Goal: Find specific page/section: Find specific page/section

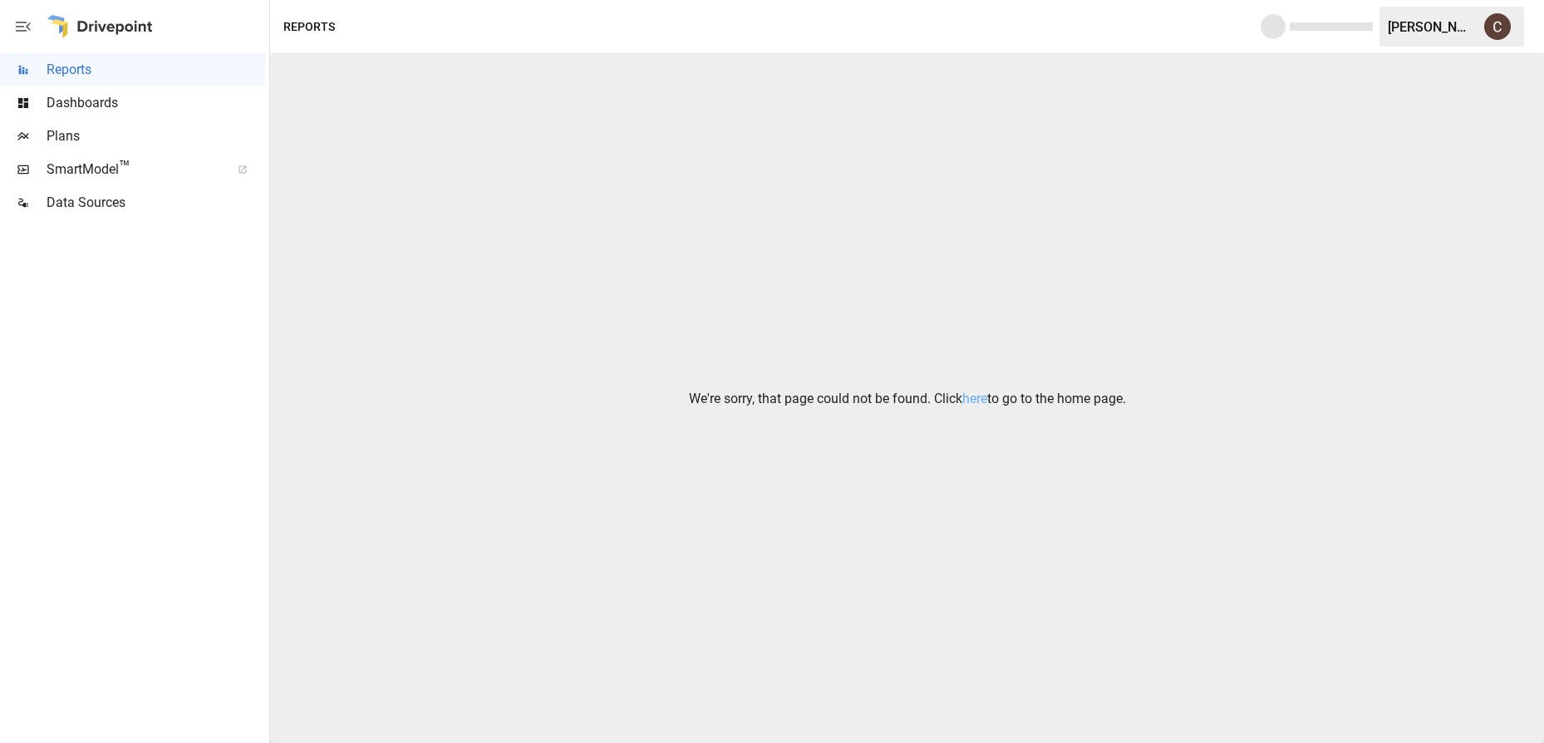
click at [134, 100] on span "Dashboards" at bounding box center [156, 103] width 219 height 20
click at [80, 109] on span "Dashboards" at bounding box center [156, 103] width 219 height 20
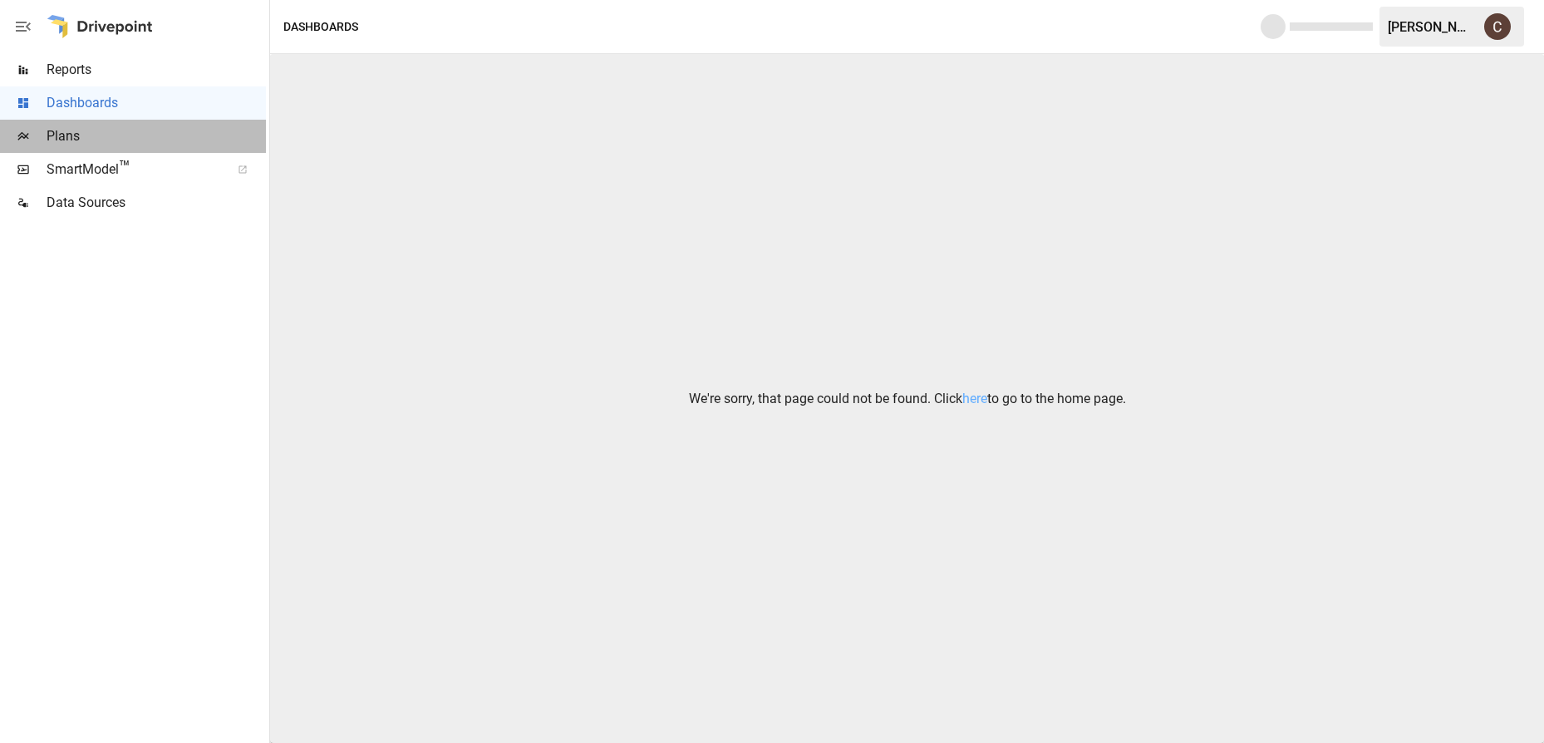
click at [90, 150] on div "Plans" at bounding box center [133, 136] width 266 height 33
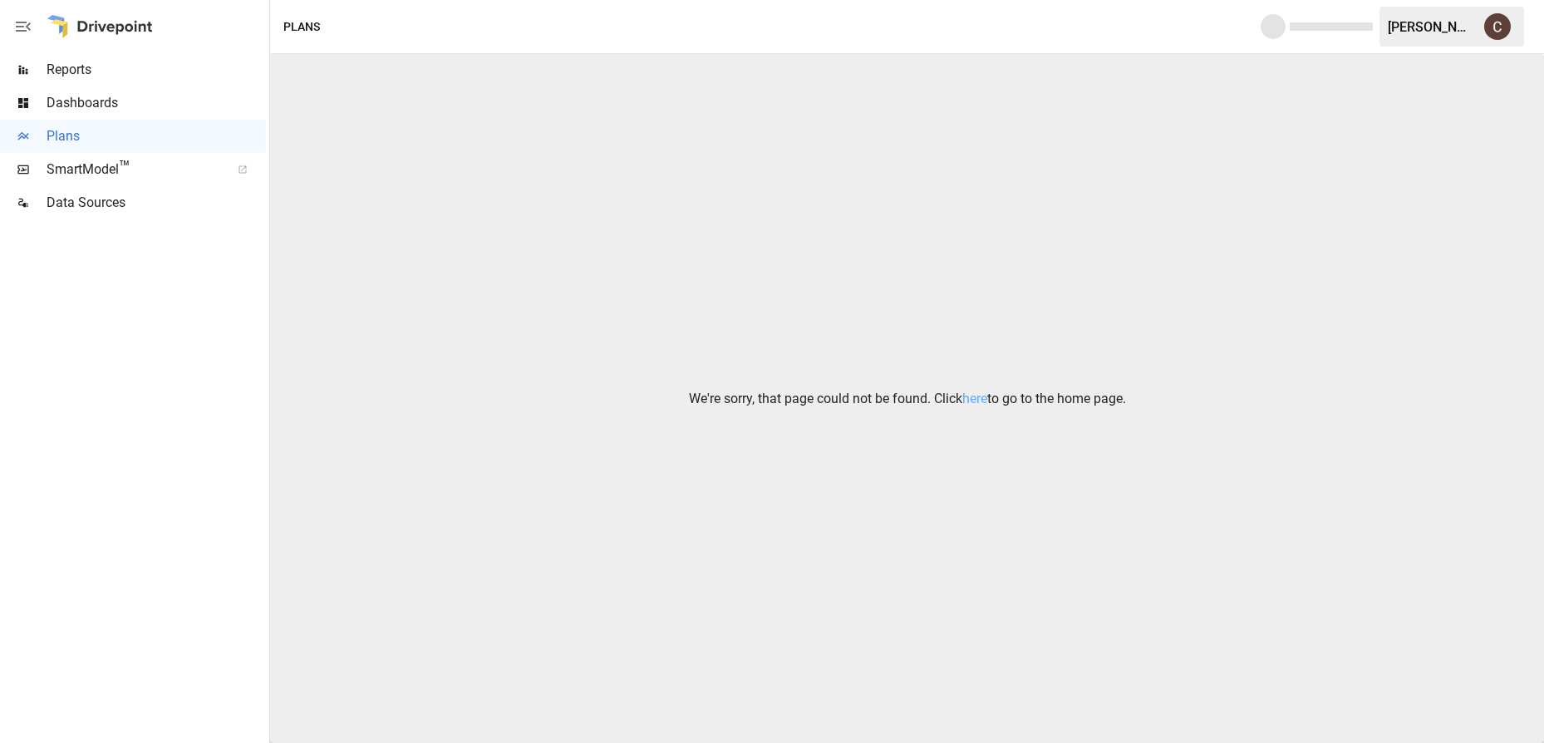
click at [91, 169] on span "SmartModel ™" at bounding box center [133, 170] width 173 height 20
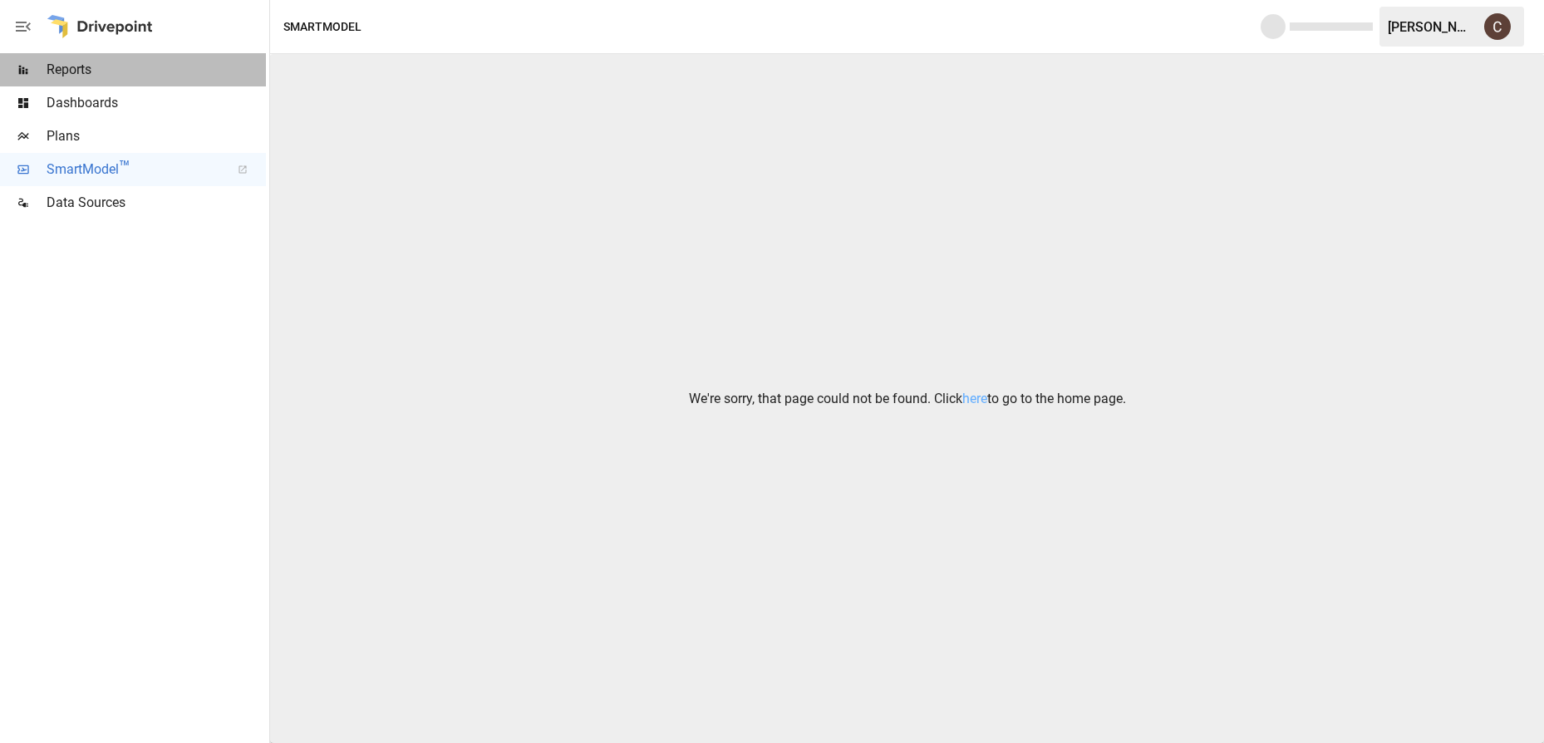
click at [88, 74] on span "Reports" at bounding box center [156, 70] width 219 height 20
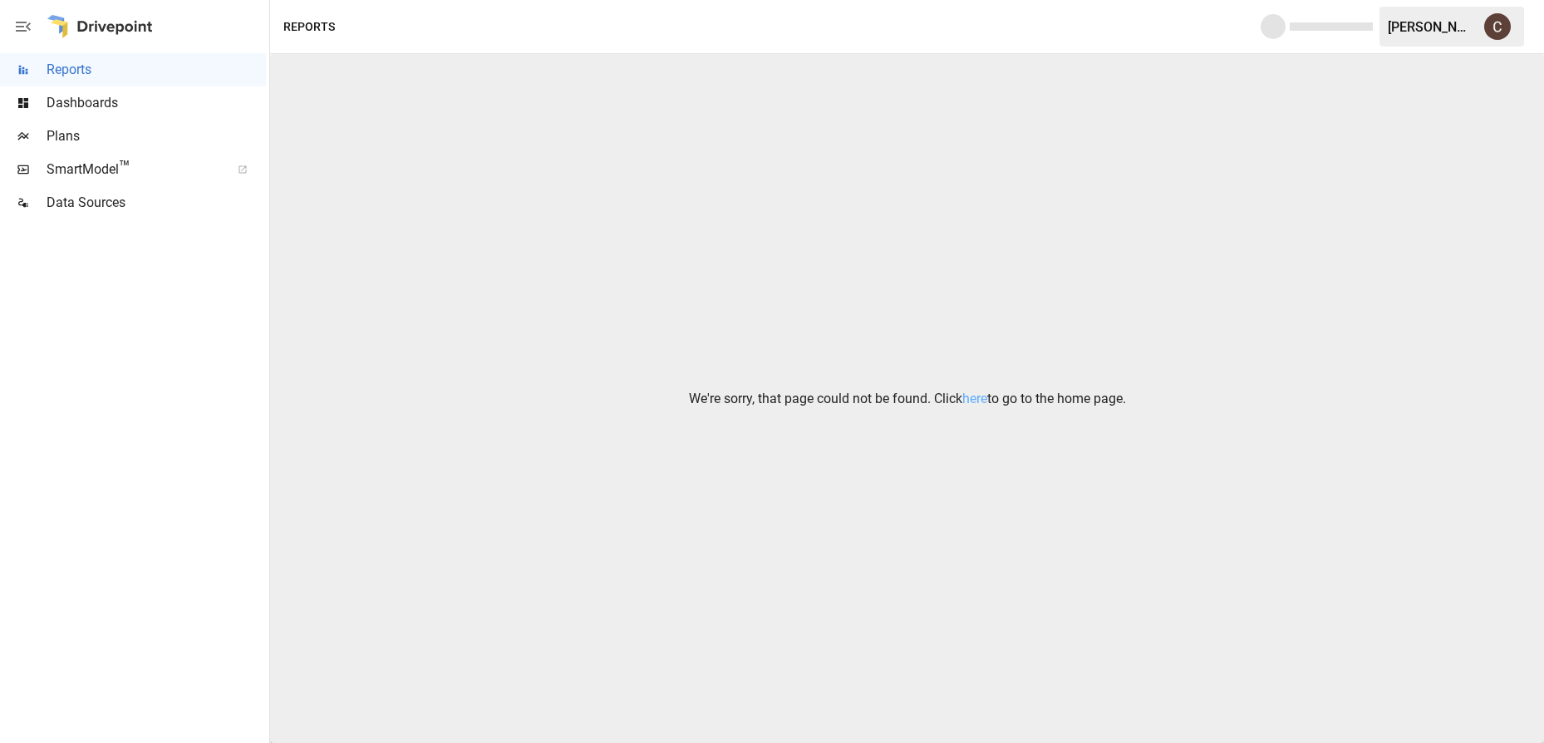
click at [129, 34] on div at bounding box center [100, 26] width 106 height 53
click at [988, 401] on p "We're sorry, that page could not be found. Click here to go to the home page." at bounding box center [907, 399] width 437 height 20
click at [982, 401] on link "here" at bounding box center [975, 399] width 25 height 16
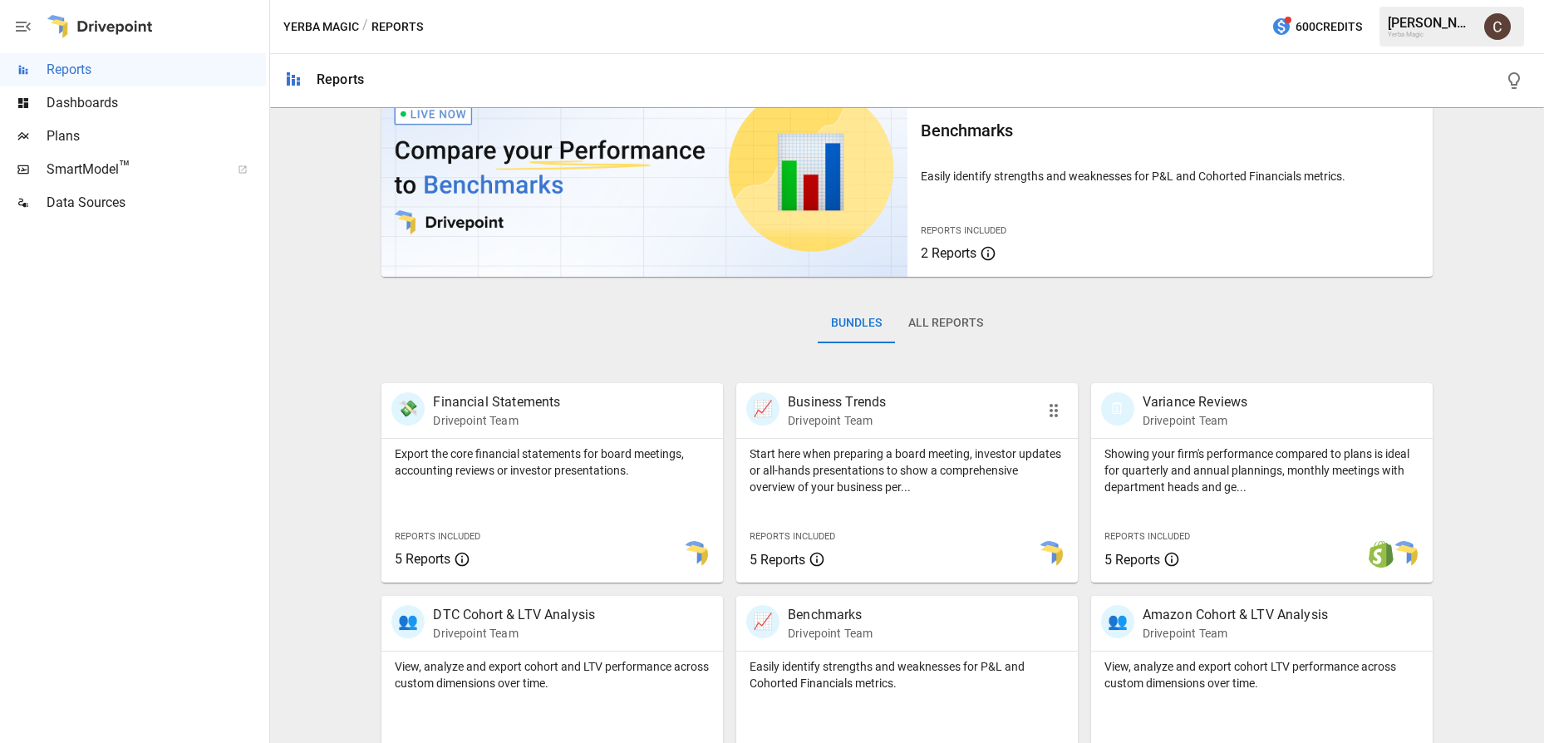
scroll to position [332, 0]
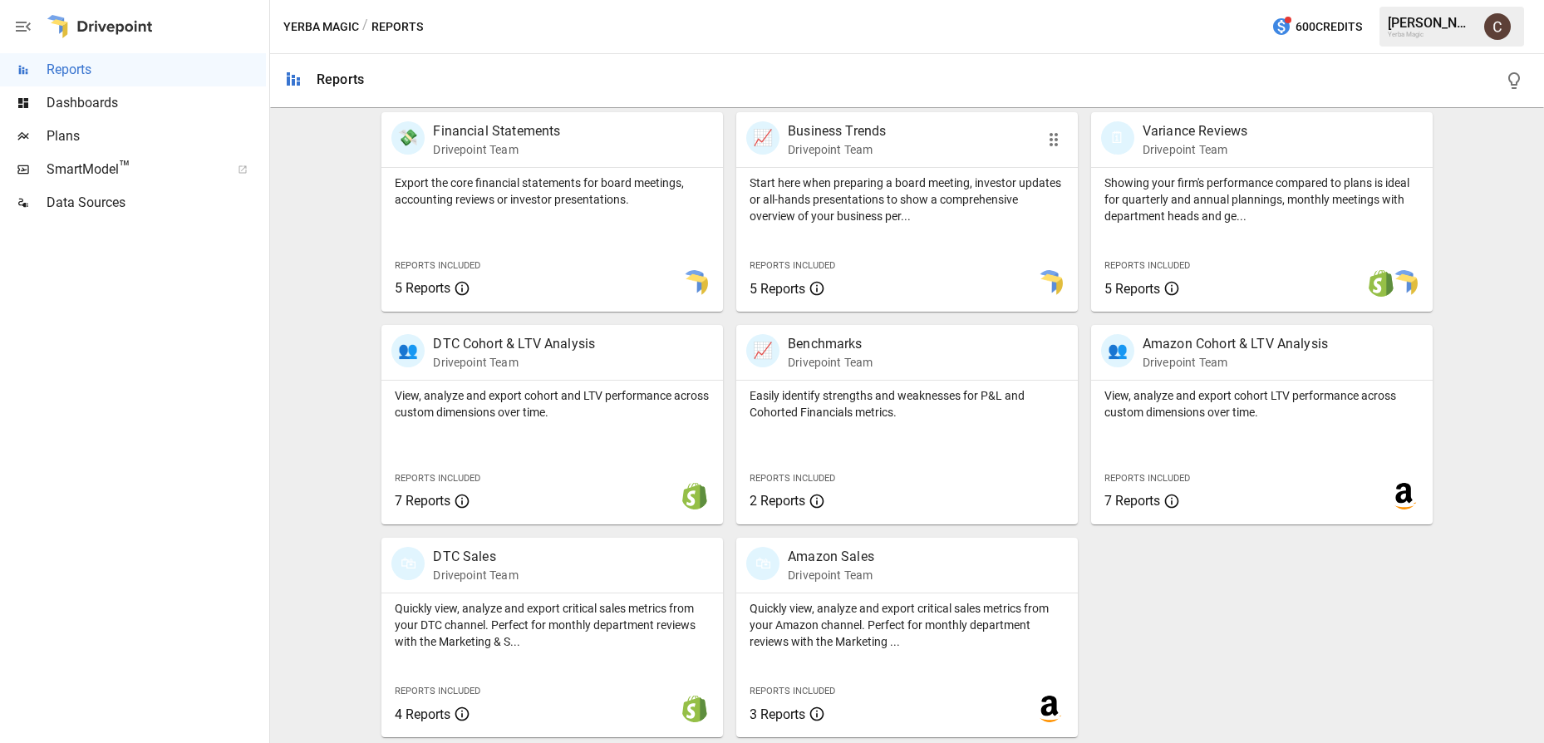
click at [901, 205] on p "Start here when preparing a board meeting, investor updates or all-hands presen…" at bounding box center [907, 200] width 315 height 50
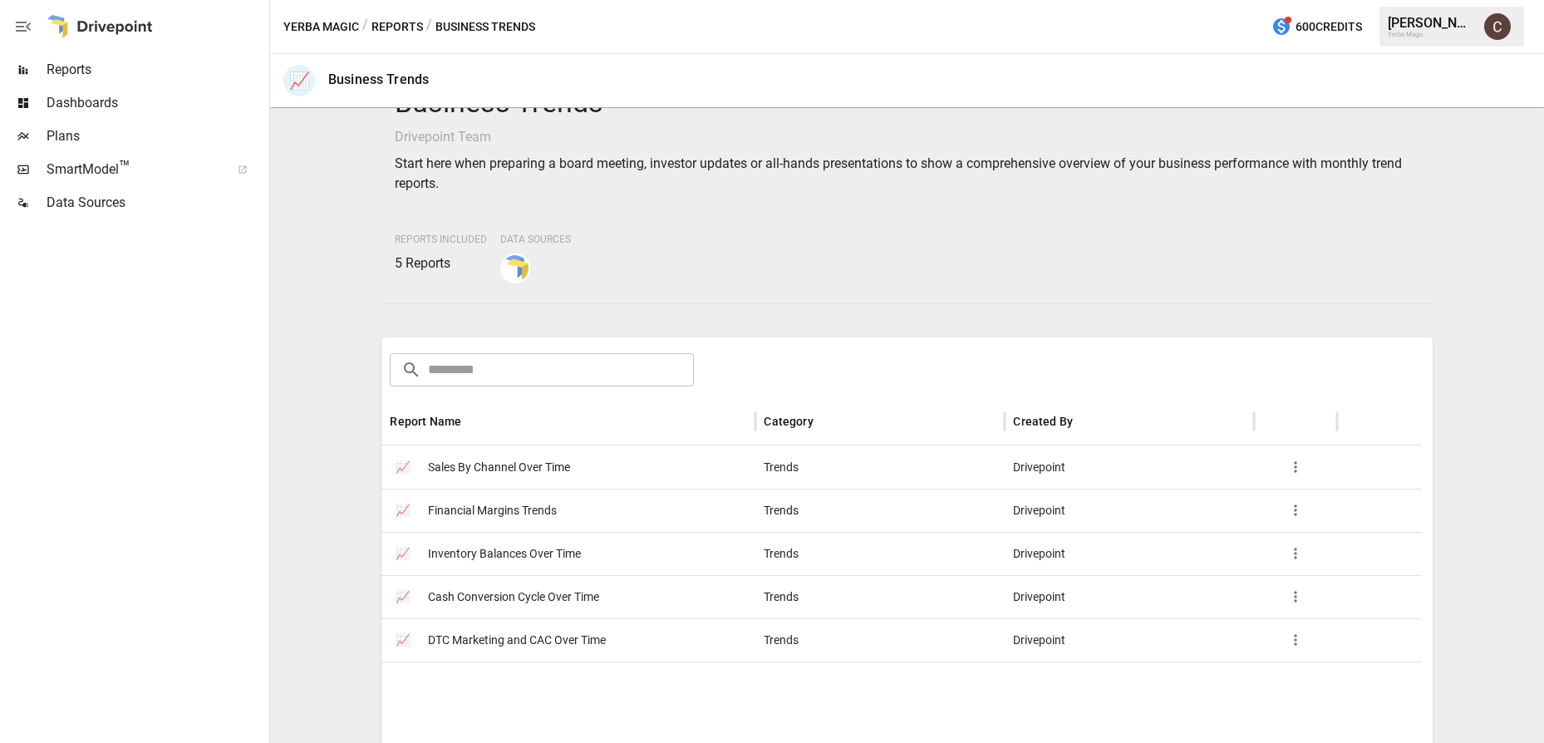
scroll to position [60, 0]
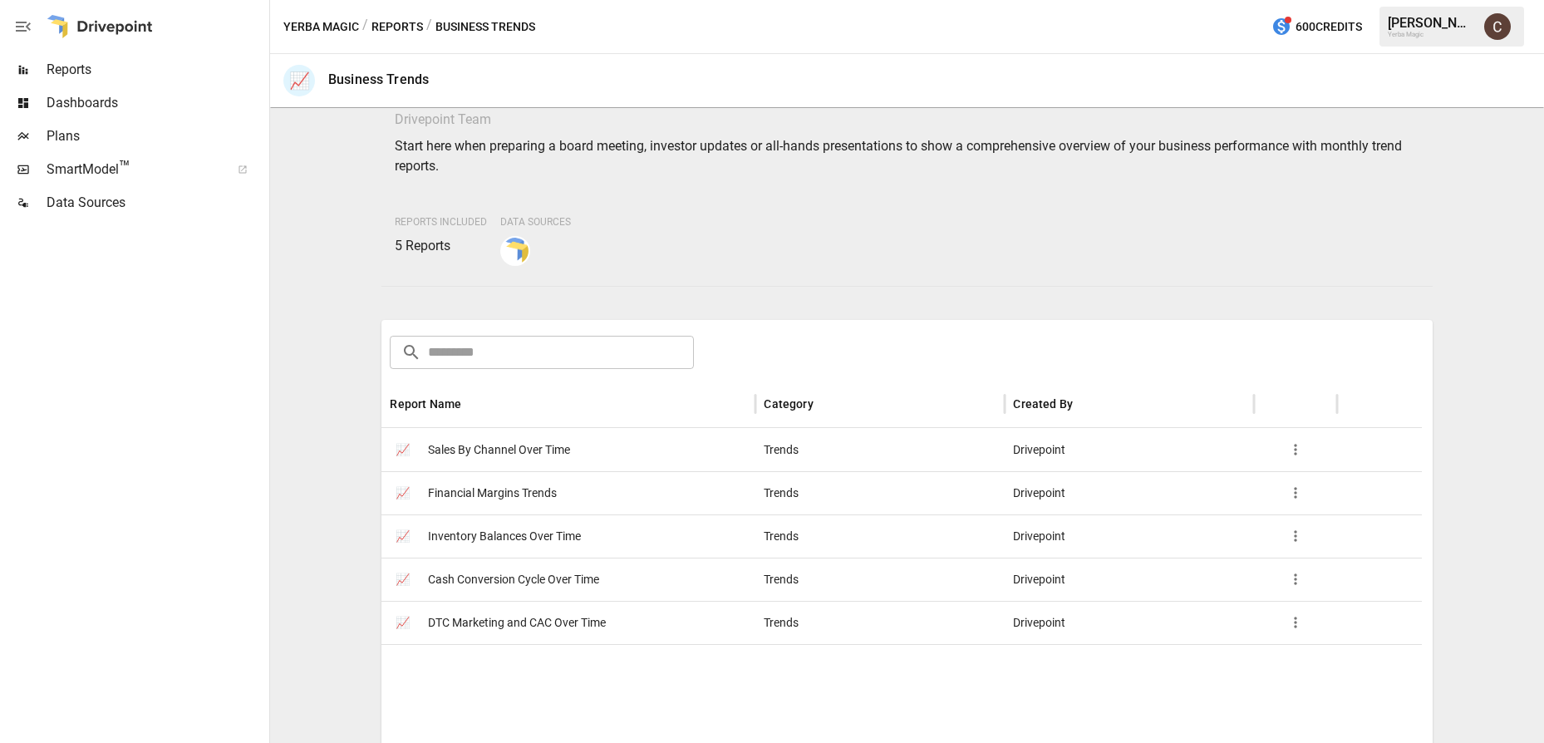
click at [581, 441] on div "📈 Sales By Channel Over Time" at bounding box center [569, 449] width 374 height 43
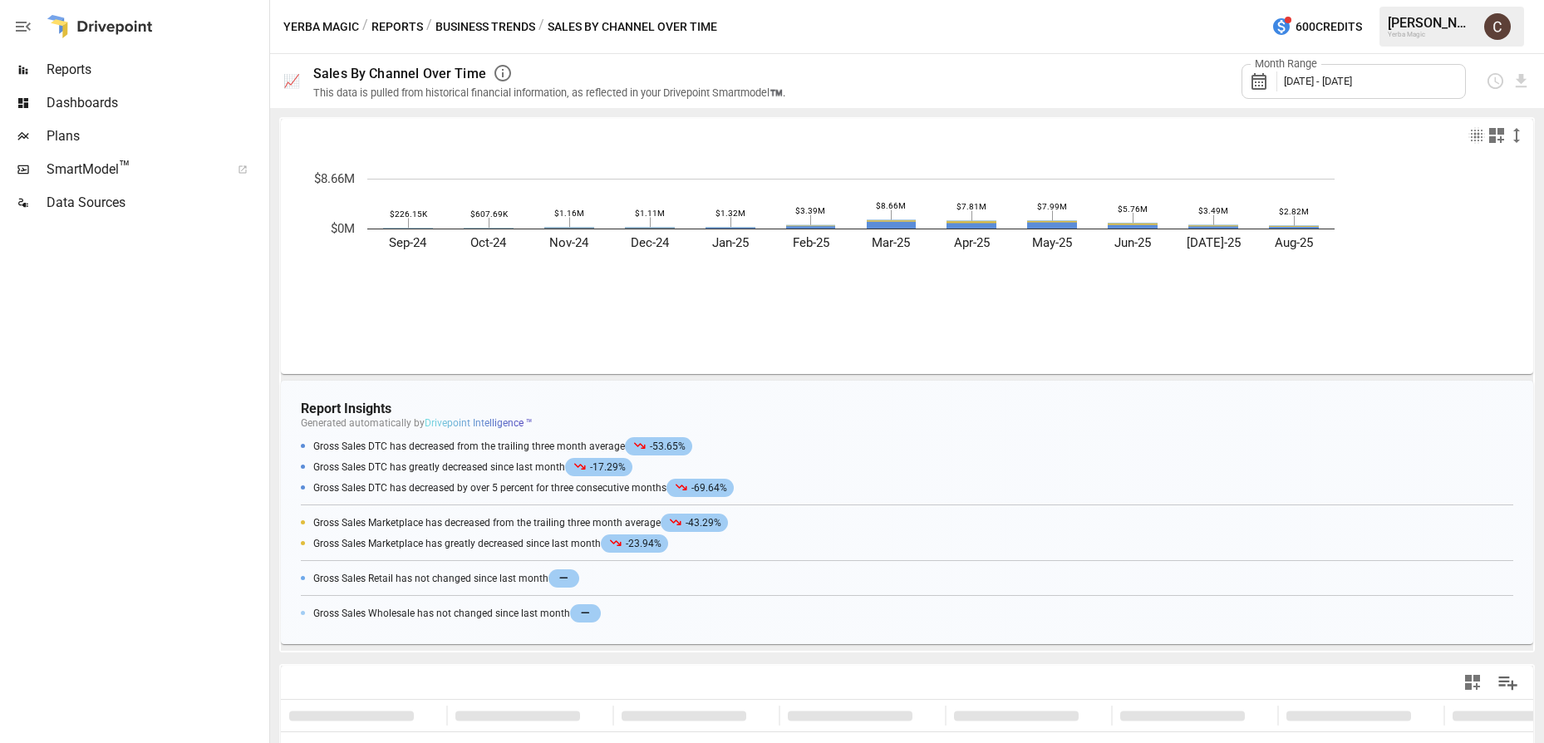
click at [1352, 79] on span "[DATE] - [DATE]" at bounding box center [1318, 81] width 68 height 12
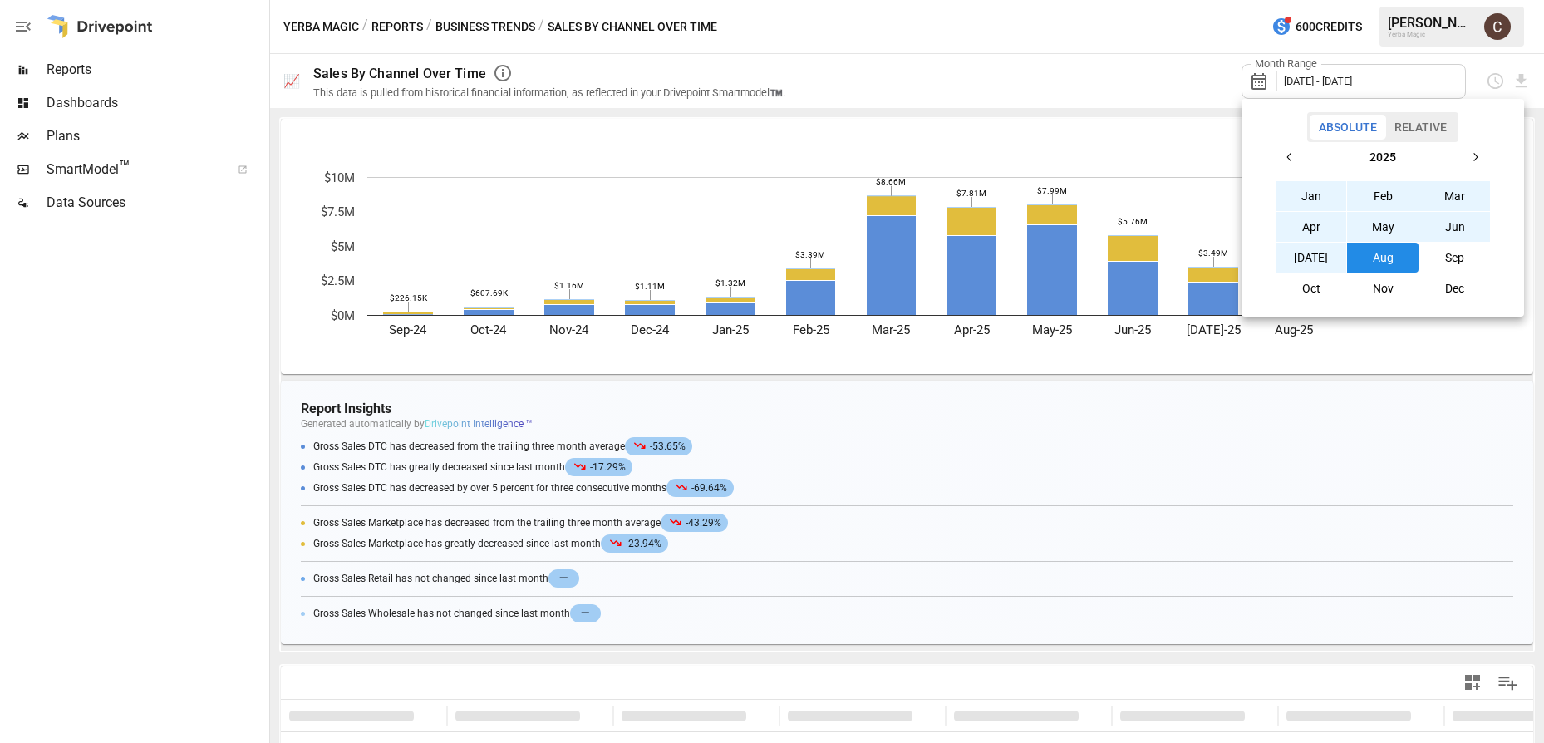
click at [1064, 99] on div at bounding box center [772, 371] width 1544 height 743
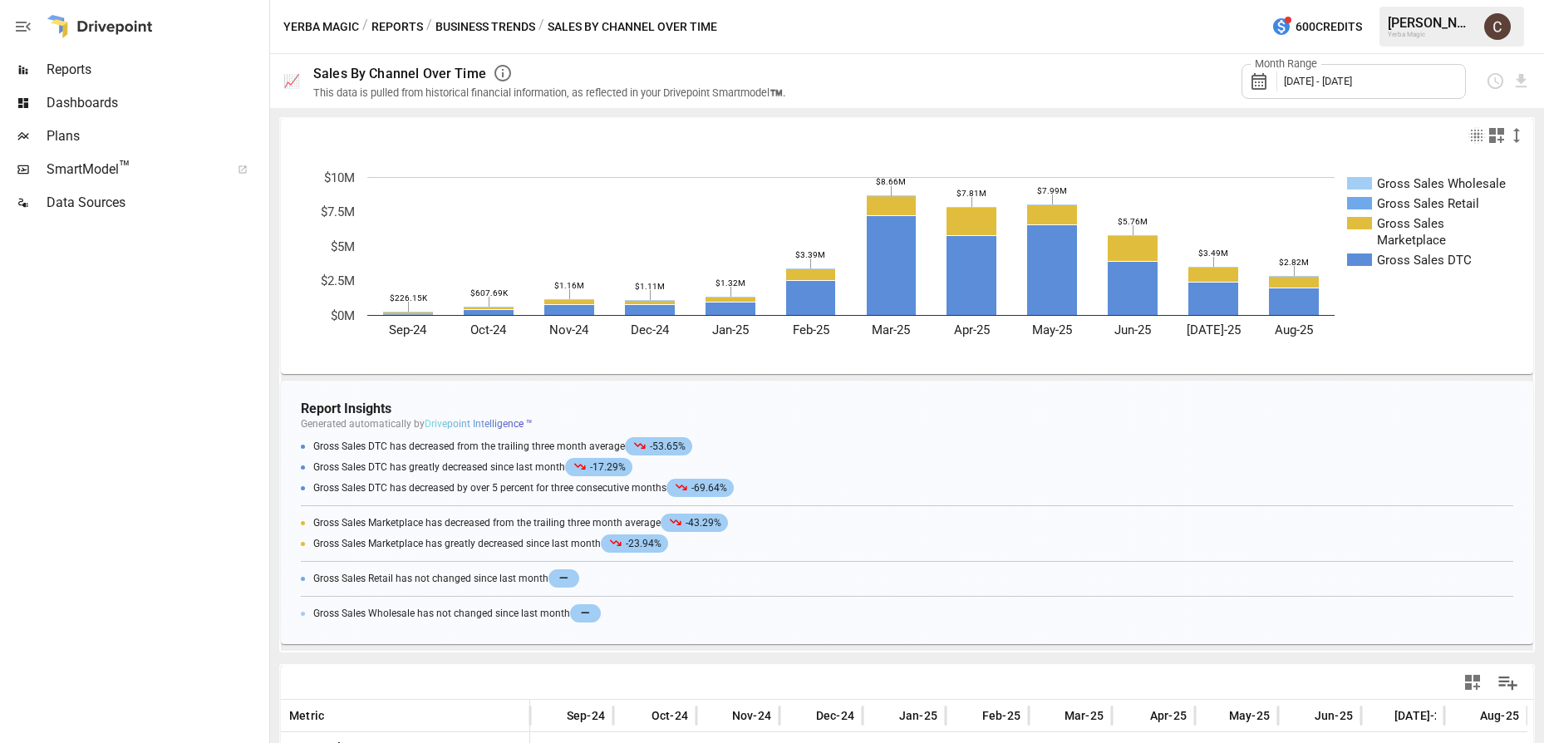
click at [1435, 75] on div "Month Range [DATE] - [DATE]" at bounding box center [1354, 81] width 224 height 35
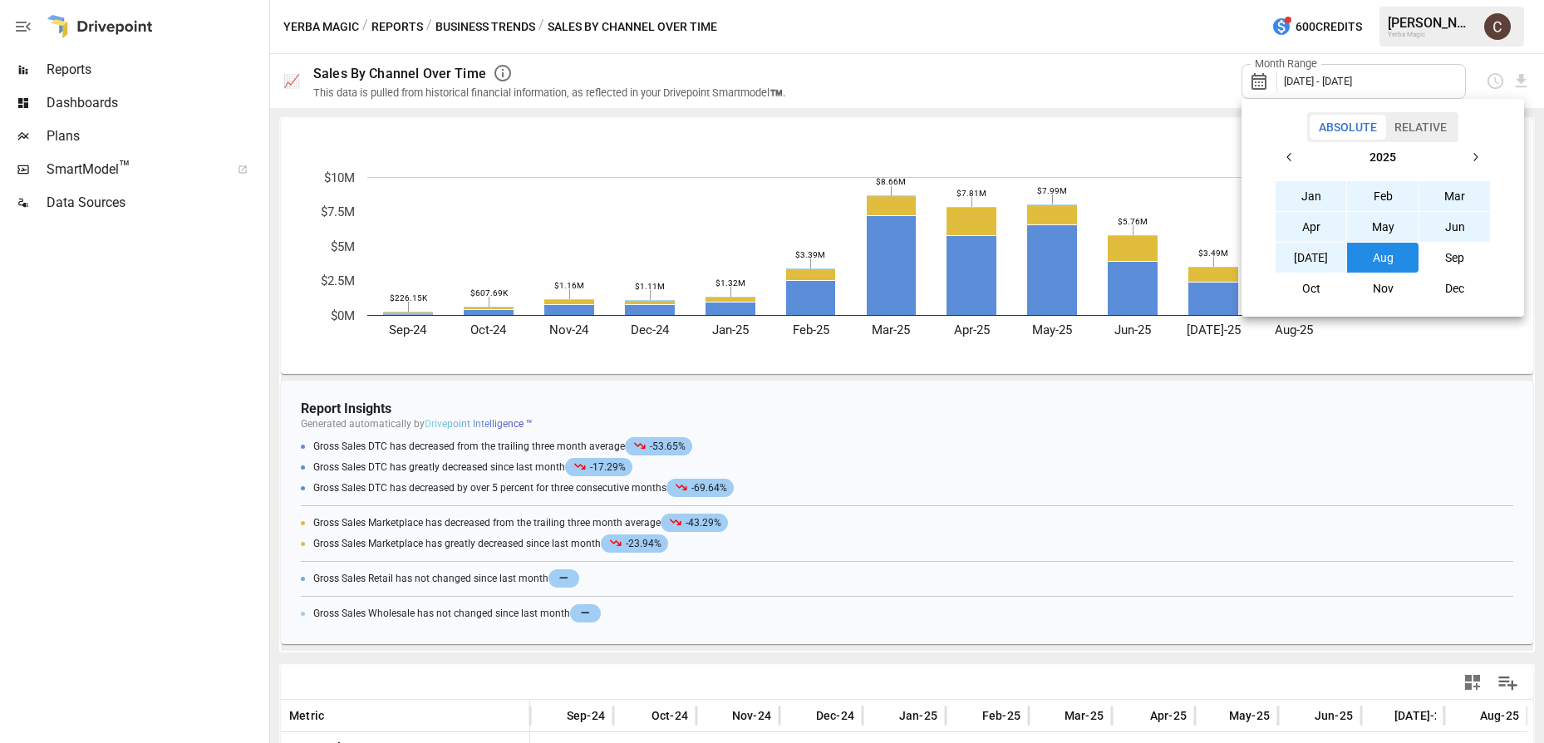
click at [1426, 131] on button "Relative" at bounding box center [1421, 127] width 71 height 25
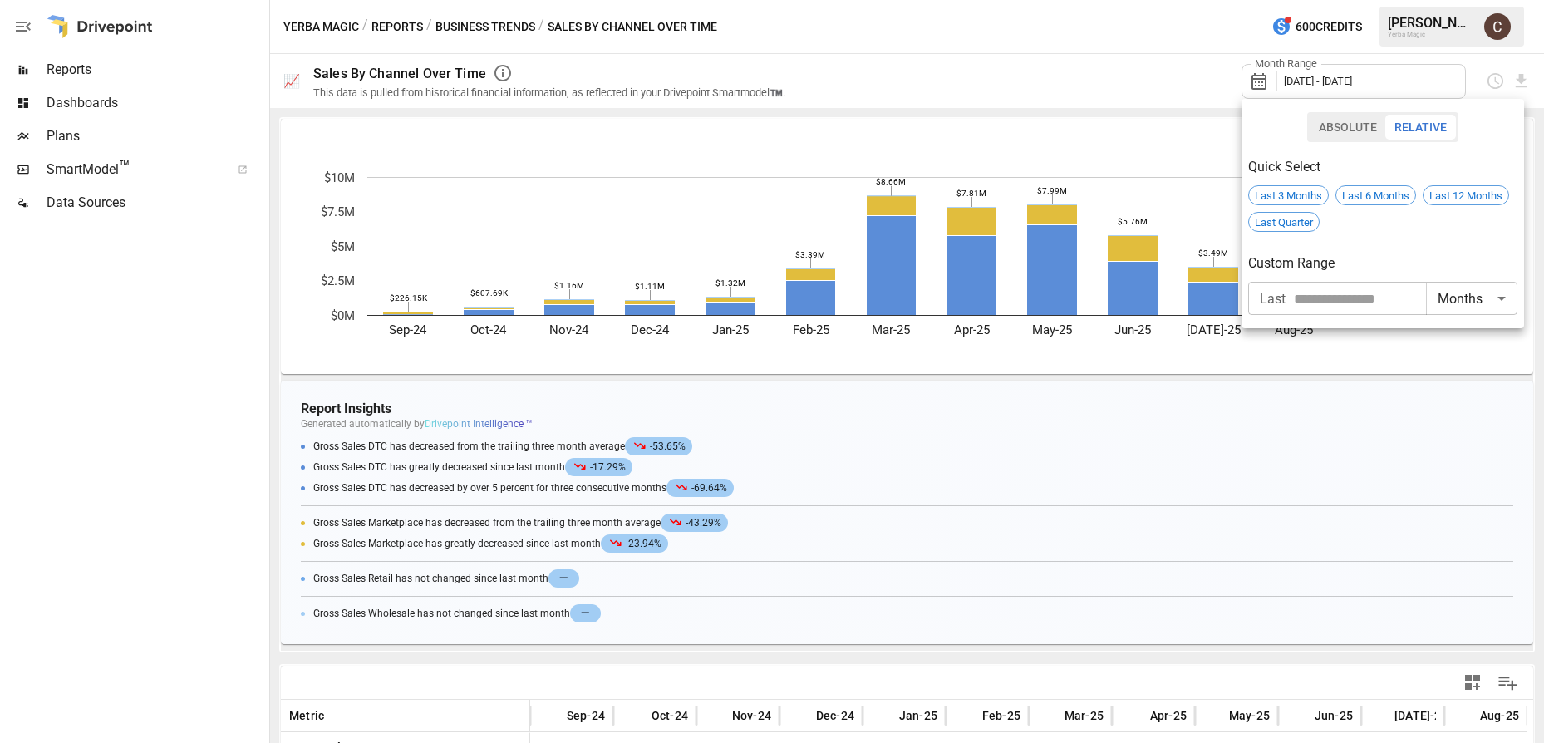
click at [1498, 0] on body "Reports Dashboards Plans SmartModel ™ Data Sources Yerba Magic / Reports / Busi…" at bounding box center [772, 0] width 1544 height 0
click at [1449, 243] on div at bounding box center [772, 371] width 1544 height 743
click at [1174, 116] on div at bounding box center [772, 371] width 1544 height 743
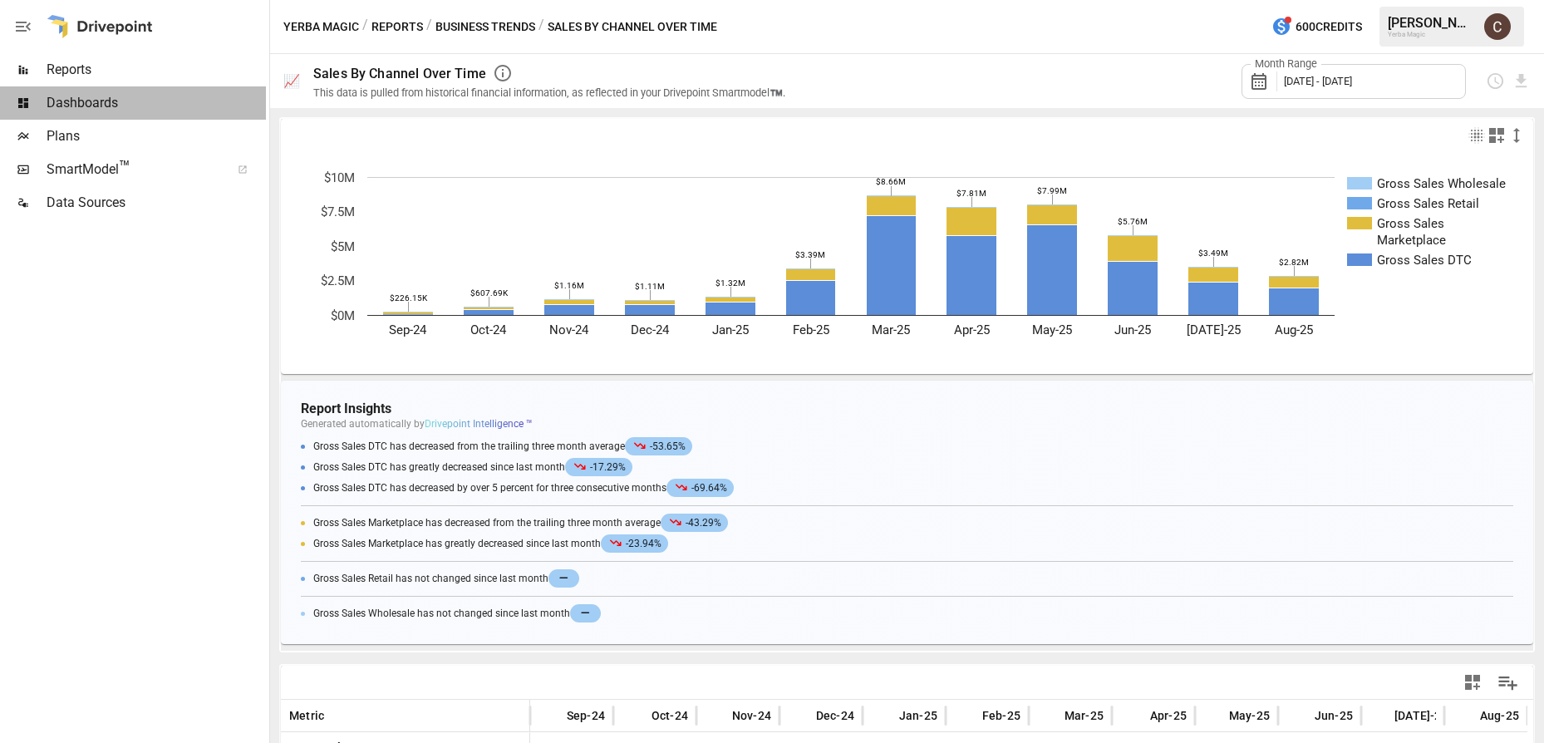
click at [101, 101] on span "Dashboards" at bounding box center [156, 103] width 219 height 20
